Goal: Task Accomplishment & Management: Complete application form

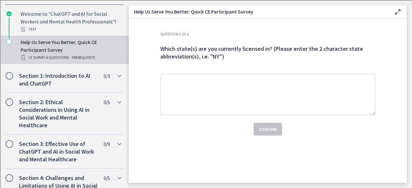
scroll to position [150, 0]
click at [69, 50] on div "Help Us Serve You Better: Quick CE Participant Survey CE Survey · 6 Questions ·…" at bounding box center [71, 49] width 100 height 23
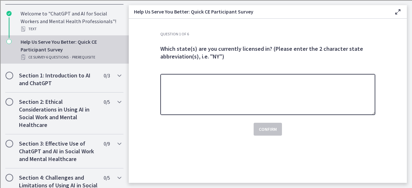
click at [192, 84] on textarea at bounding box center [267, 94] width 215 height 41
type textarea "**"
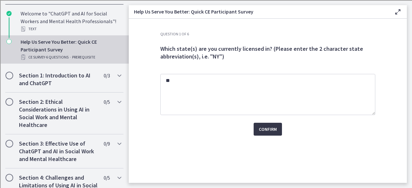
click at [269, 130] on span "Confirm" at bounding box center [268, 129] width 18 height 8
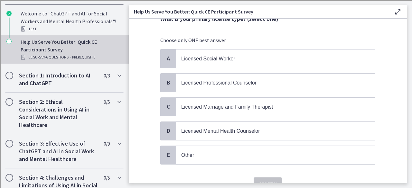
scroll to position [30, 0]
click at [260, 57] on p "Licensed Social Worker" at bounding box center [269, 58] width 176 height 8
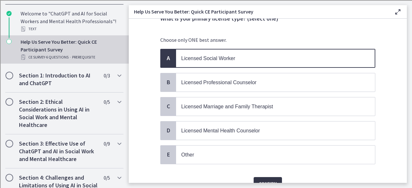
click at [264, 180] on span "Confirm" at bounding box center [268, 184] width 18 height 8
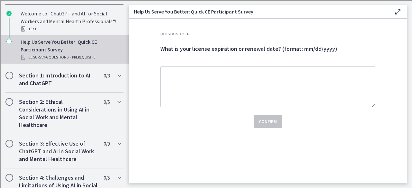
scroll to position [0, 0]
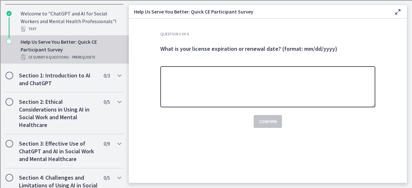
click at [245, 104] on textarea at bounding box center [267, 86] width 215 height 41
type textarea "**********"
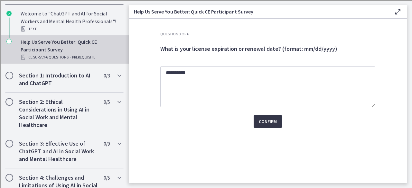
click at [266, 119] on span "Confirm" at bounding box center [268, 122] width 18 height 8
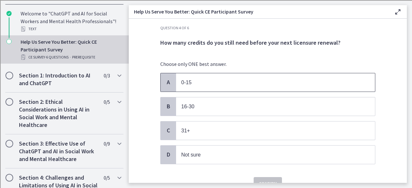
scroll to position [6, 0]
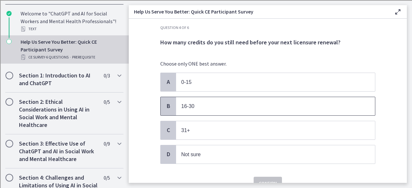
click at [251, 109] on p "16-30" at bounding box center [269, 106] width 176 height 8
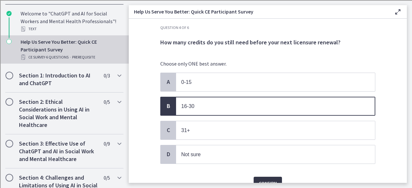
click at [271, 177] on button "Confirm" at bounding box center [267, 183] width 28 height 13
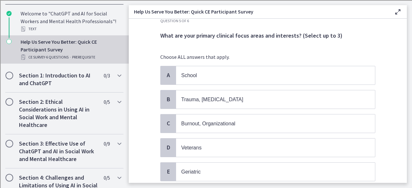
scroll to position [12, 0]
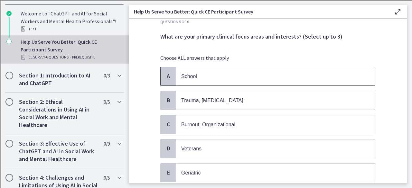
click at [235, 79] on p "School" at bounding box center [269, 76] width 176 height 8
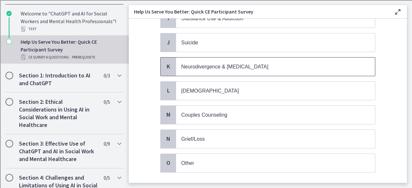
scroll to position [271, 0]
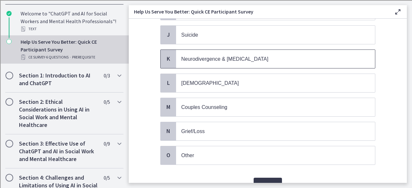
click at [256, 58] on span "Neurodivergence & [MEDICAL_DATA]" at bounding box center [275, 59] width 199 height 18
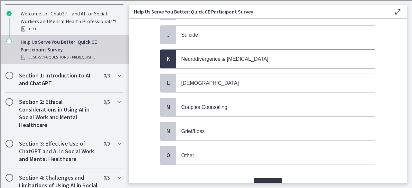
click at [272, 180] on span "Confirm" at bounding box center [268, 184] width 18 height 8
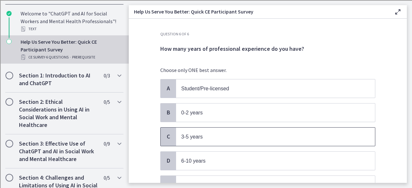
click at [249, 140] on span "3-5 years" at bounding box center [275, 137] width 199 height 18
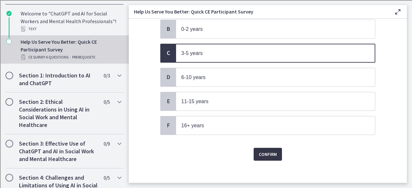
click at [263, 155] on button "Confirm" at bounding box center [267, 154] width 28 height 13
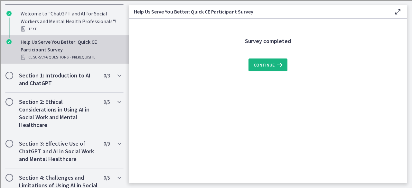
scroll to position [0, 0]
click at [275, 70] on button "Continue" at bounding box center [267, 65] width 39 height 13
